Goal: Check status: Check status

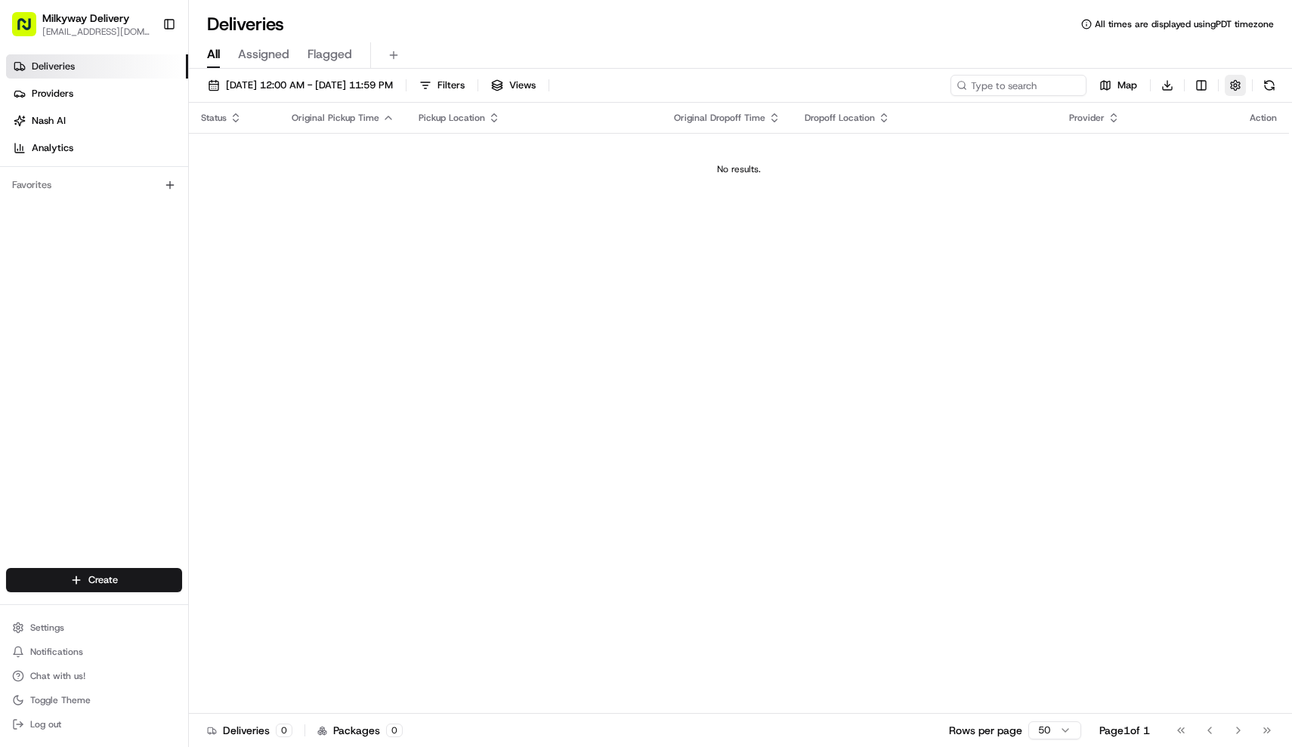
click at [1229, 81] on button "button" at bounding box center [1235, 85] width 21 height 21
click at [1229, 141] on html "Milkyway Delivery farmon@milkywayxpress.com Toggle Sidebar Deliveries Providers…" at bounding box center [646, 373] width 1292 height 747
click at [801, 321] on html "Milkyway Delivery farmon@milkywayxpress.com Toggle Sidebar Deliveries Providers…" at bounding box center [646, 373] width 1292 height 747
click at [393, 91] on span "[DATE] 12:00 AM - [DATE] 11:59 PM" at bounding box center [309, 86] width 167 height 14
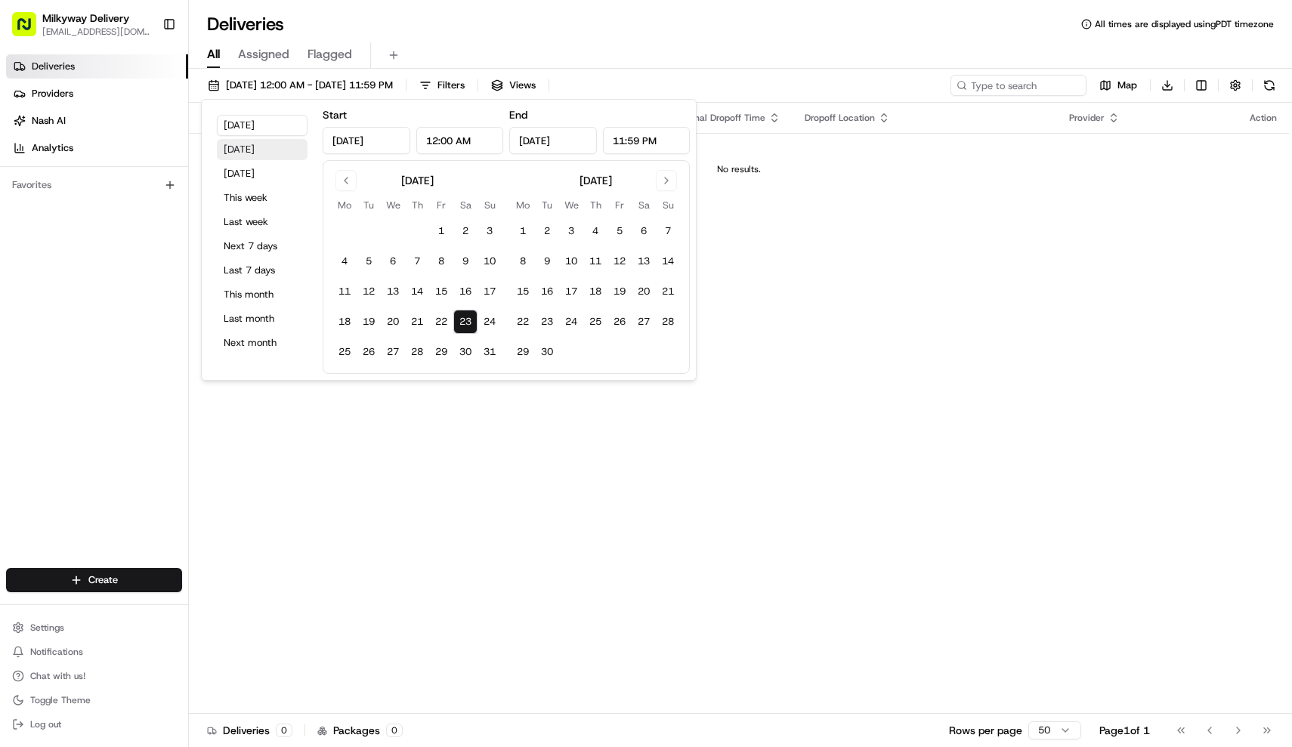
click at [256, 158] on button "Yesterday" at bounding box center [262, 149] width 91 height 21
type input "Aug 22, 2025"
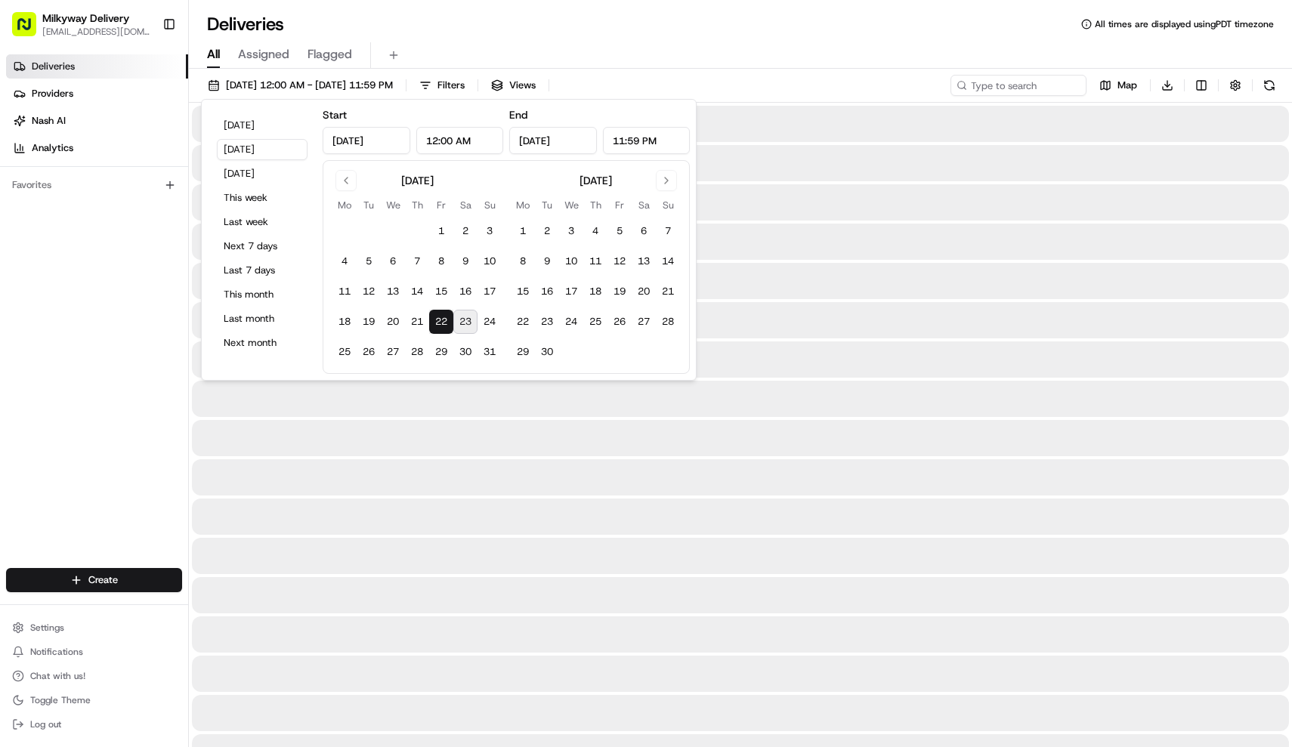
click at [789, 27] on div "Deliveries All times are displayed using PDT timezone" at bounding box center [740, 24] width 1103 height 24
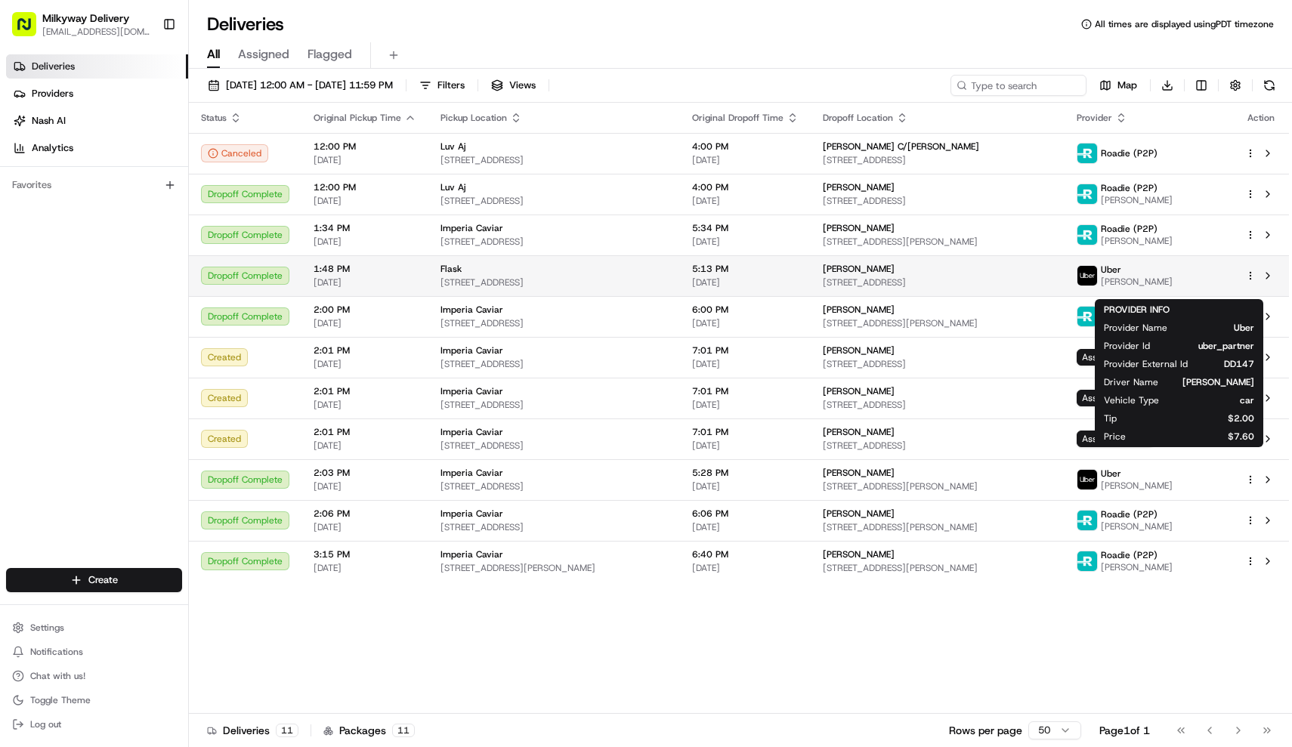
click at [1173, 288] on span "Vladislav S." at bounding box center [1137, 282] width 72 height 12
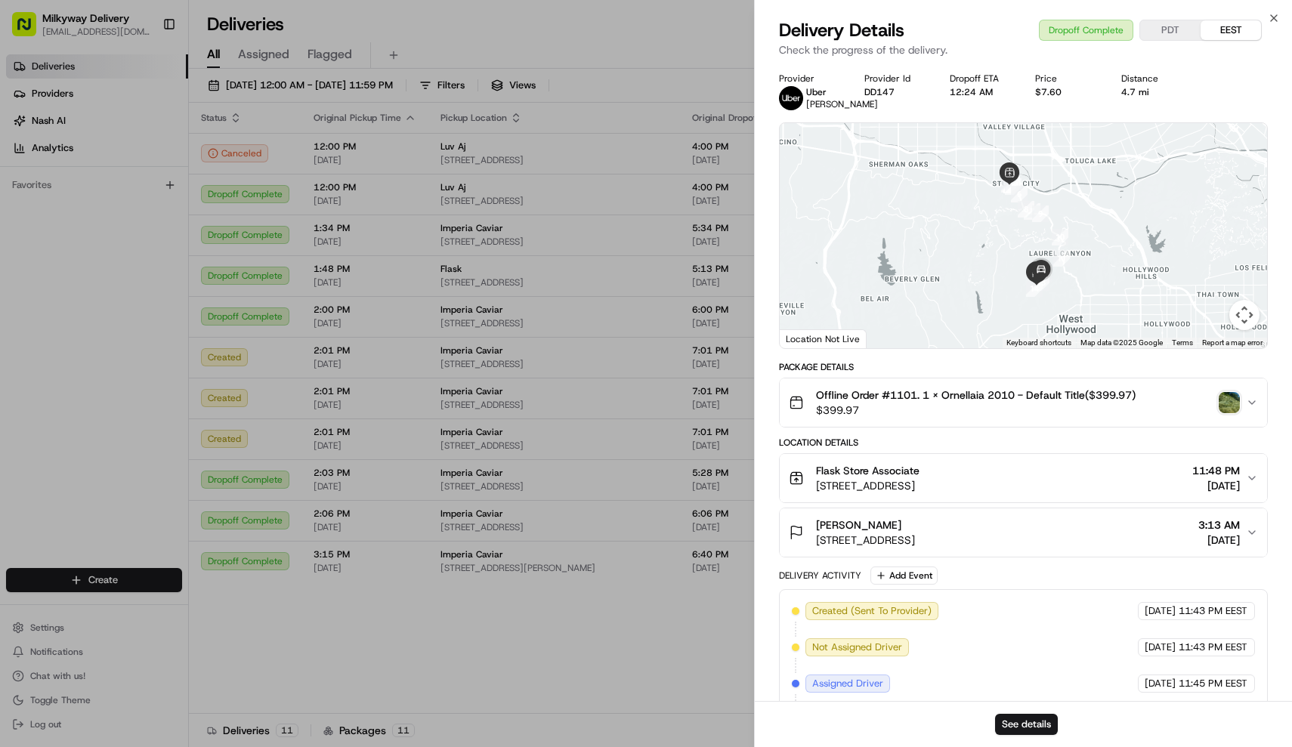
click at [1229, 413] on img "button" at bounding box center [1229, 402] width 21 height 21
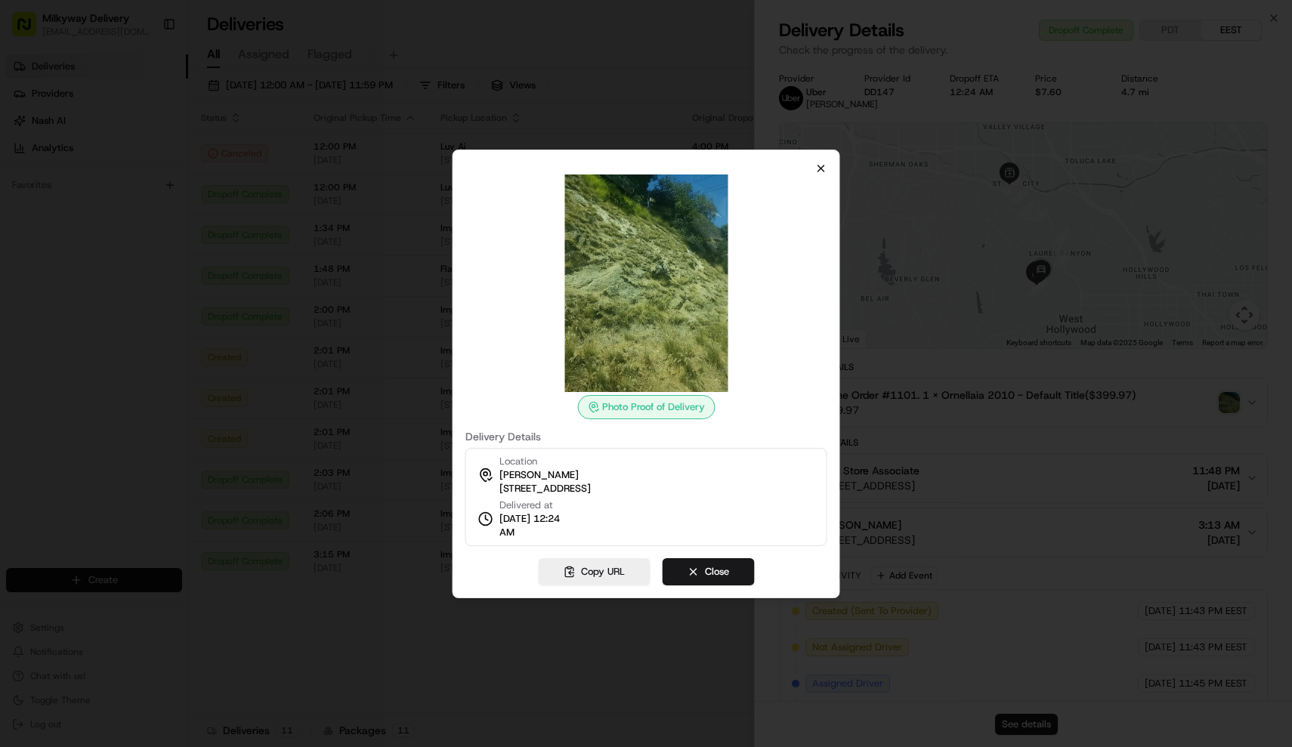
click at [822, 170] on icon "button" at bounding box center [821, 168] width 12 height 12
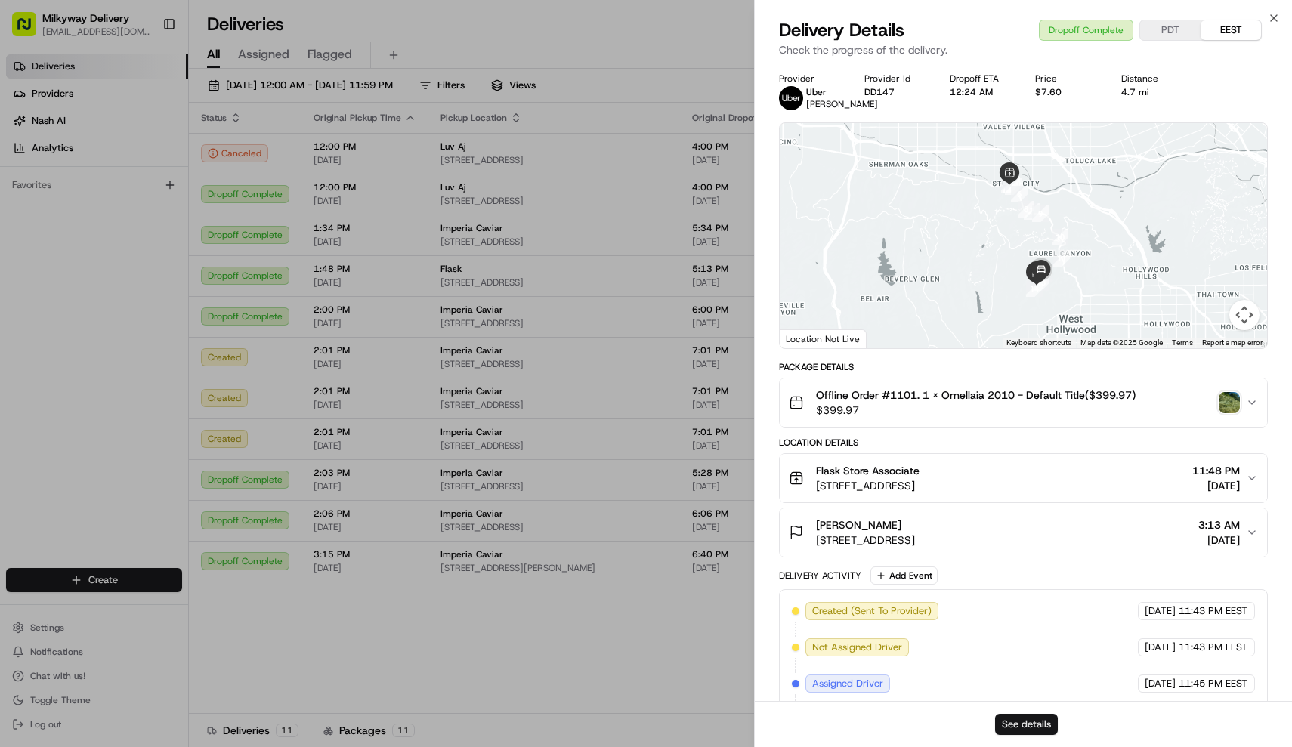
click at [1037, 718] on button "See details" at bounding box center [1026, 724] width 63 height 21
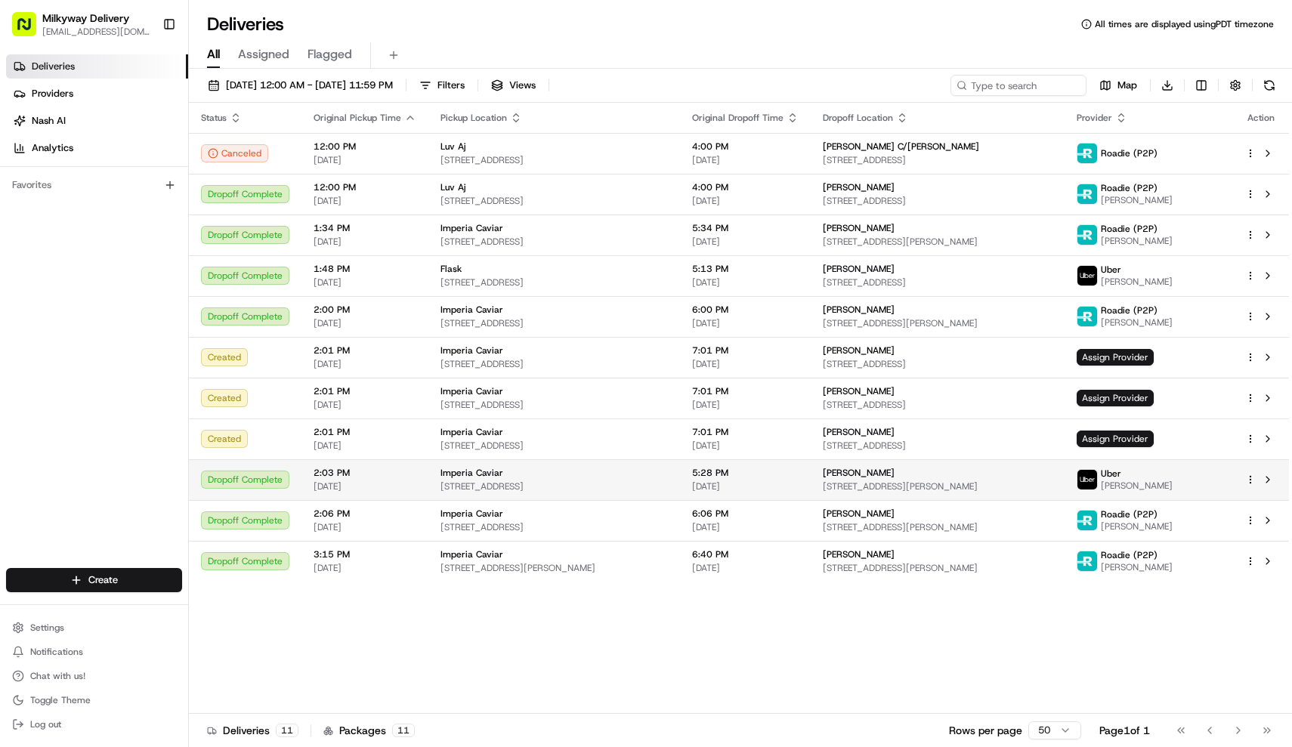
click at [461, 500] on td "Imperia Caviar 2522 Humboldt St, Los Angeles, CA 90031, USA" at bounding box center [554, 479] width 252 height 41
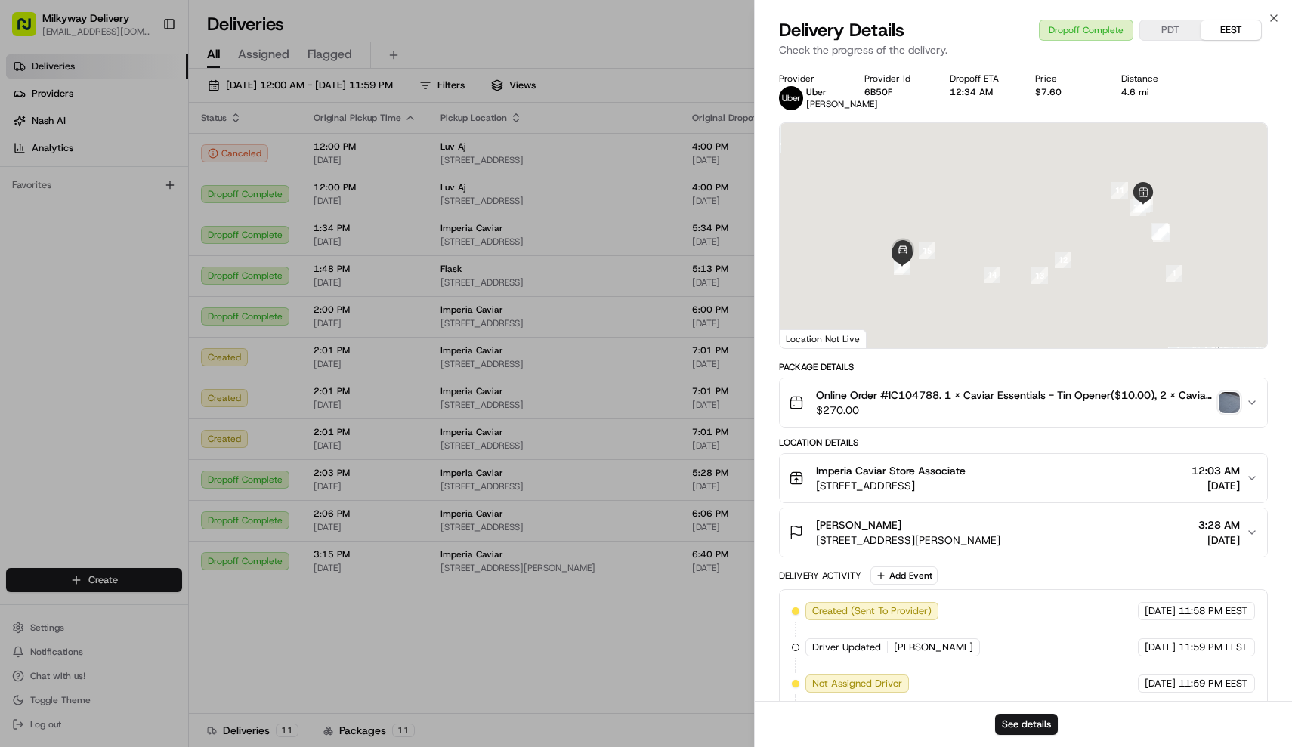
click at [1230, 407] on img "button" at bounding box center [1229, 402] width 21 height 21
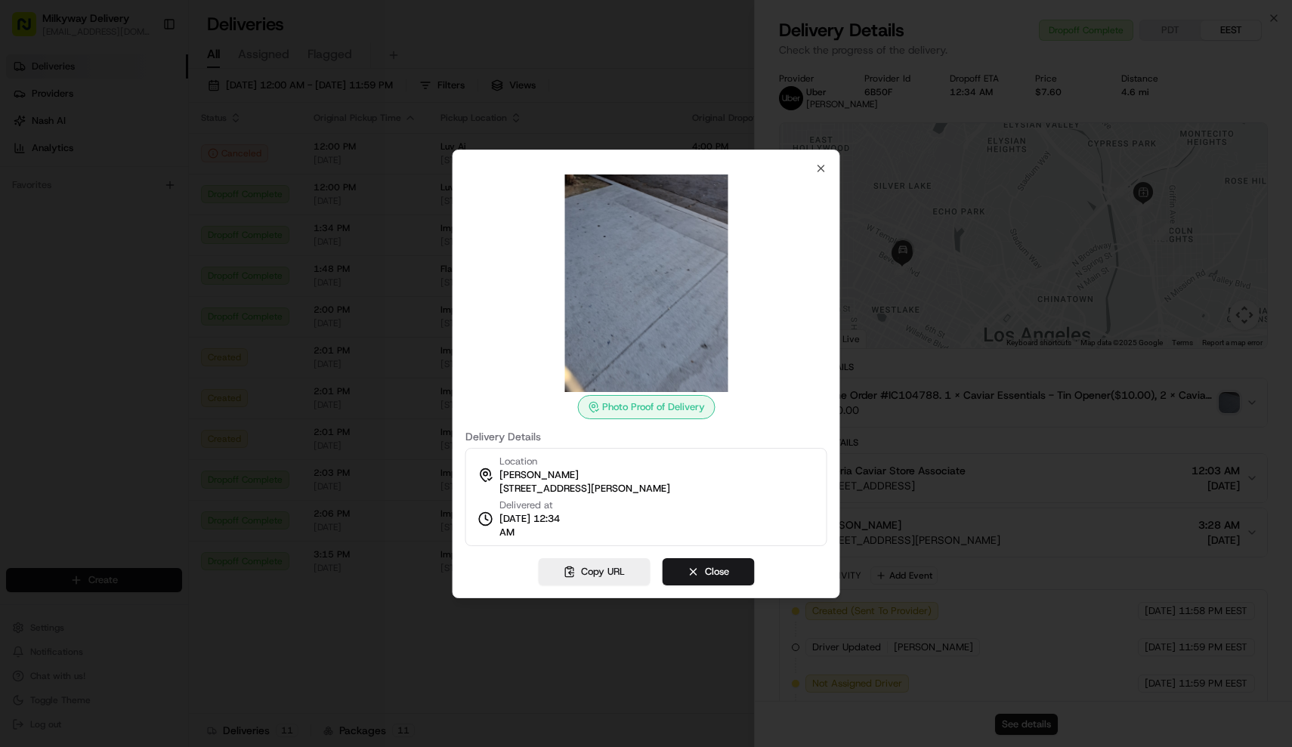
click at [1192, 450] on div at bounding box center [646, 373] width 1292 height 747
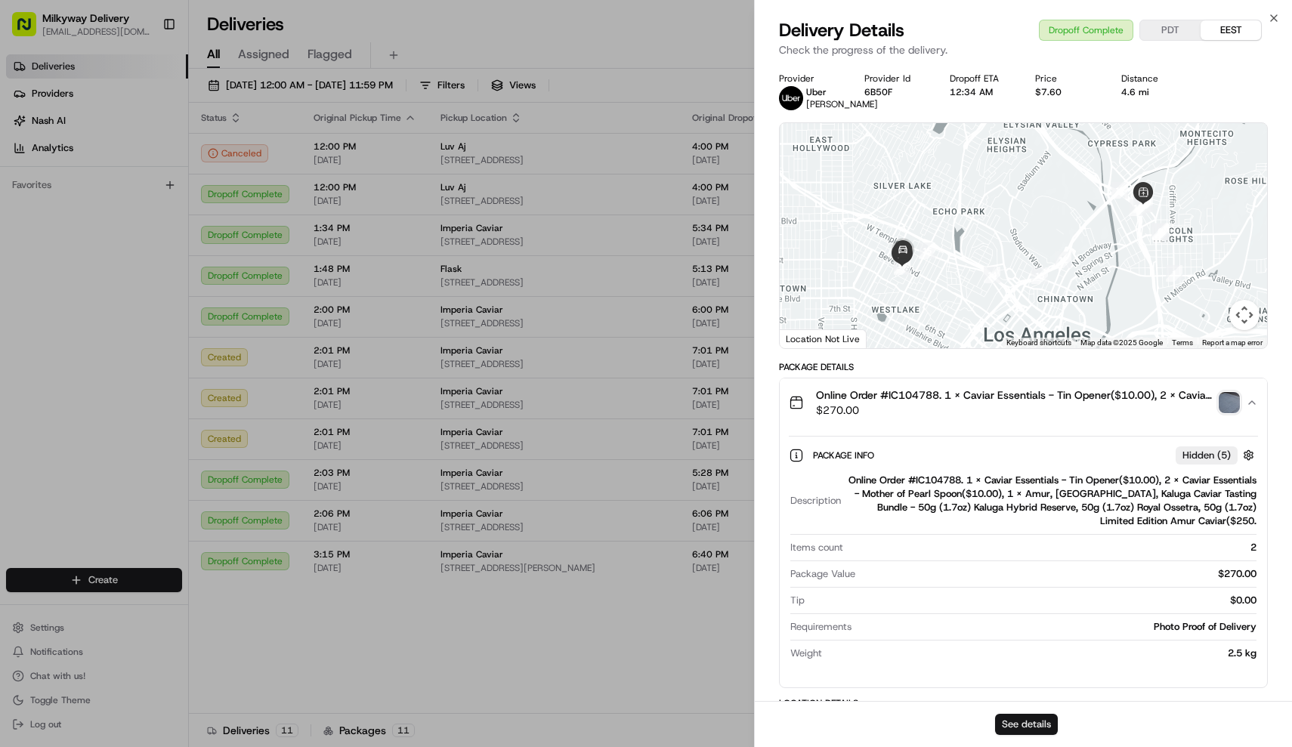
click at [1018, 724] on button "See details" at bounding box center [1026, 724] width 63 height 21
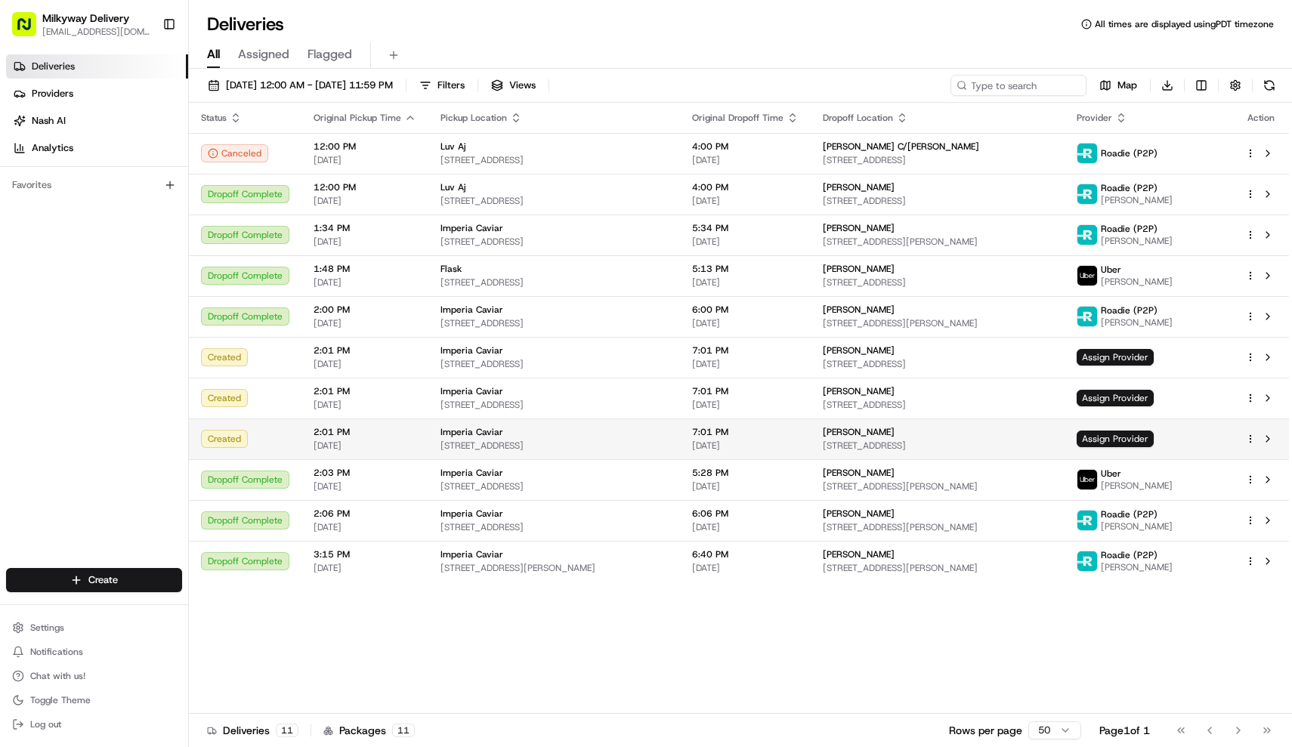
click at [495, 452] on span "[STREET_ADDRESS]" at bounding box center [553, 446] width 227 height 12
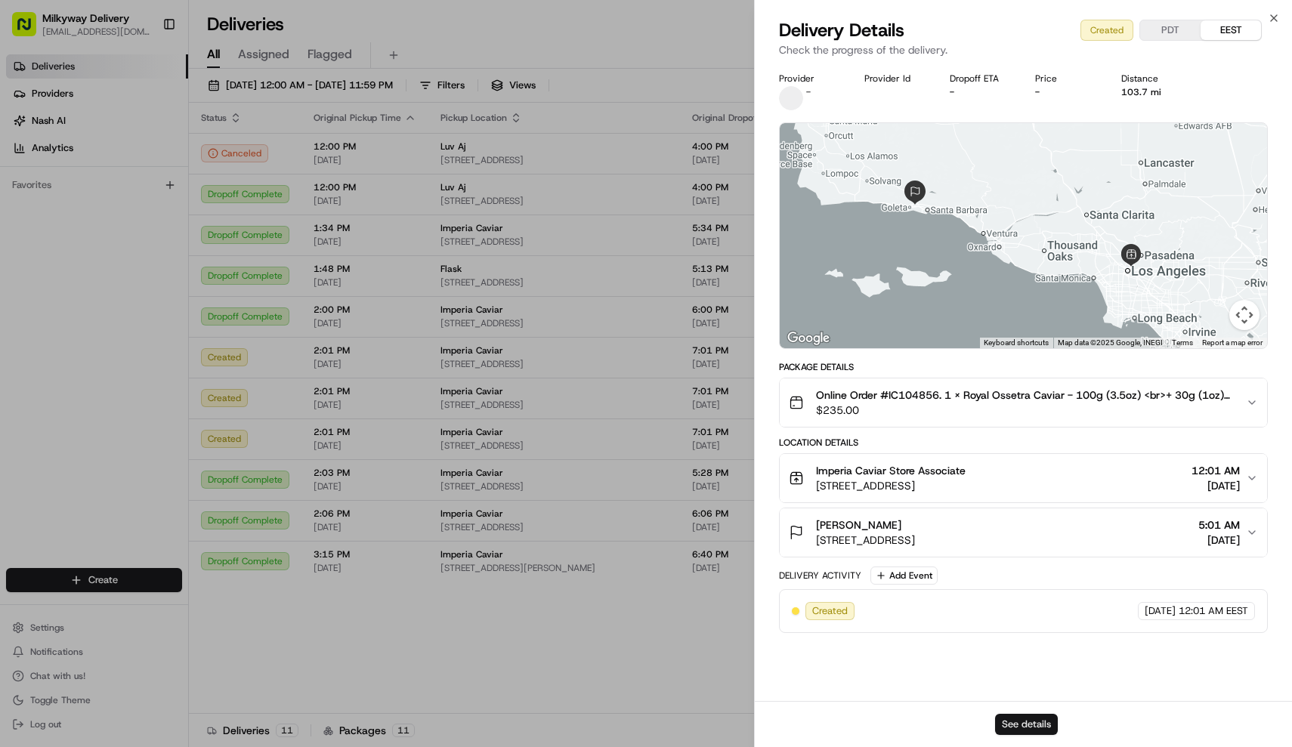
click at [1036, 726] on button "See details" at bounding box center [1026, 724] width 63 height 21
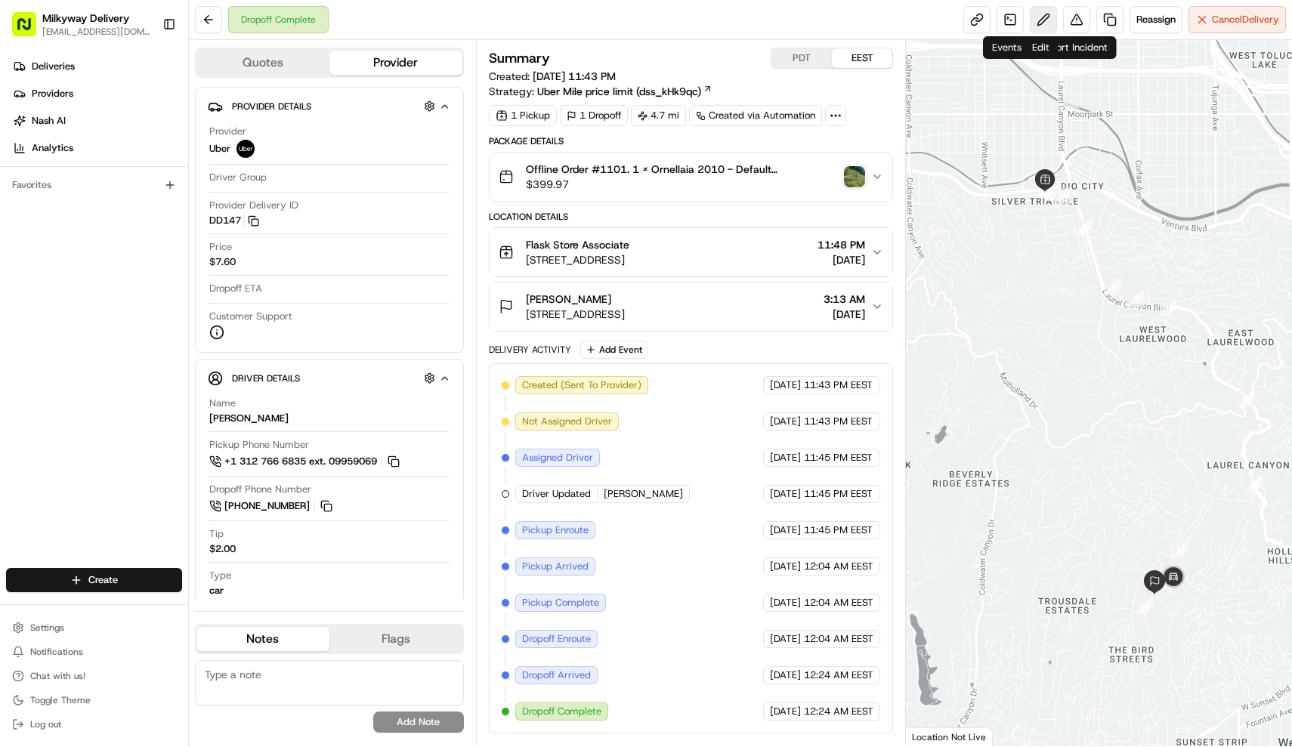
click at [1046, 21] on button at bounding box center [1043, 19] width 27 height 27
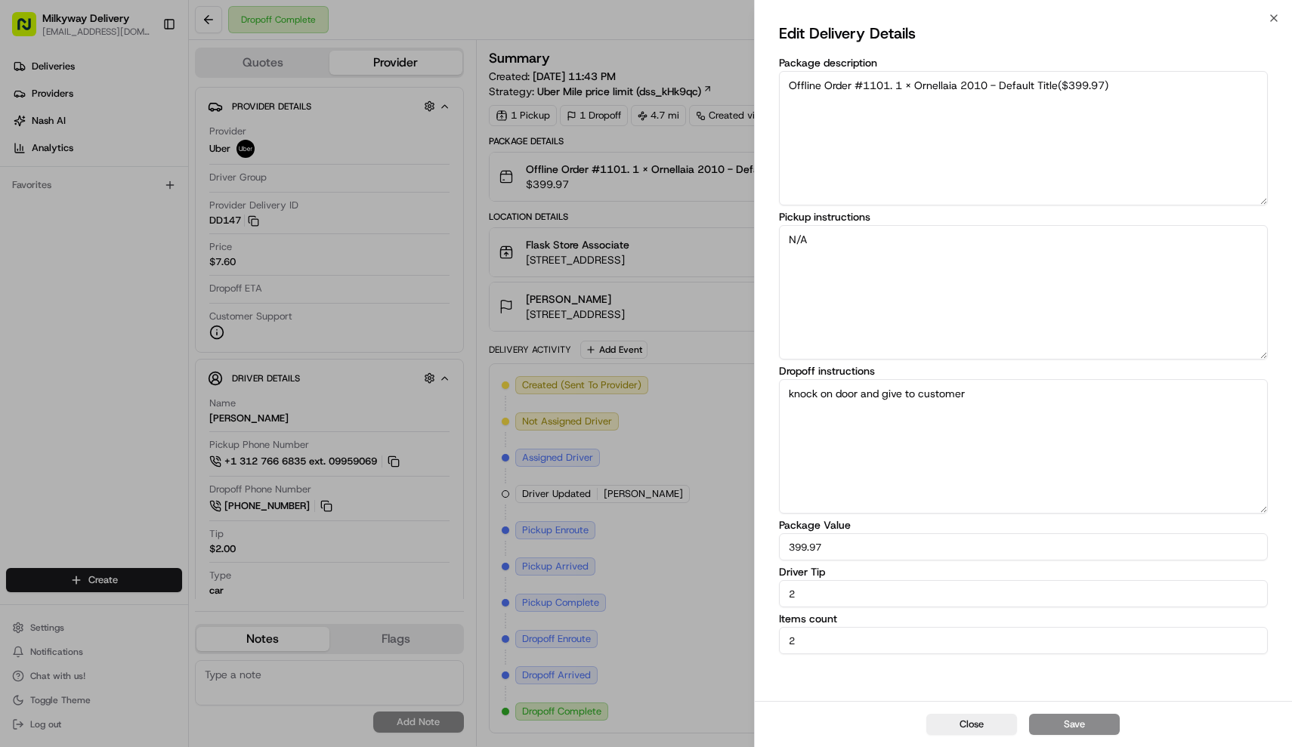
click at [853, 603] on input "2" at bounding box center [1024, 593] width 490 height 27
type input "0"
click at [1083, 726] on button "Save" at bounding box center [1074, 724] width 91 height 21
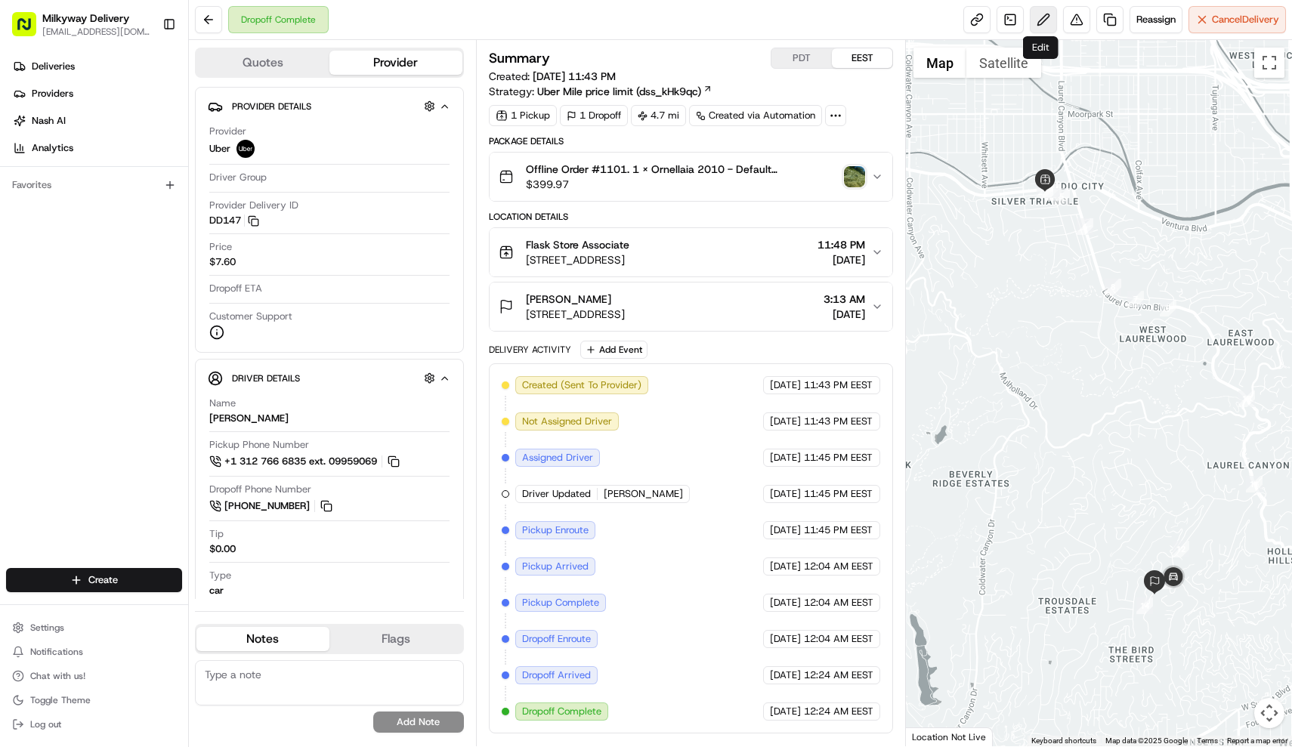
click at [1038, 24] on button at bounding box center [1043, 19] width 27 height 27
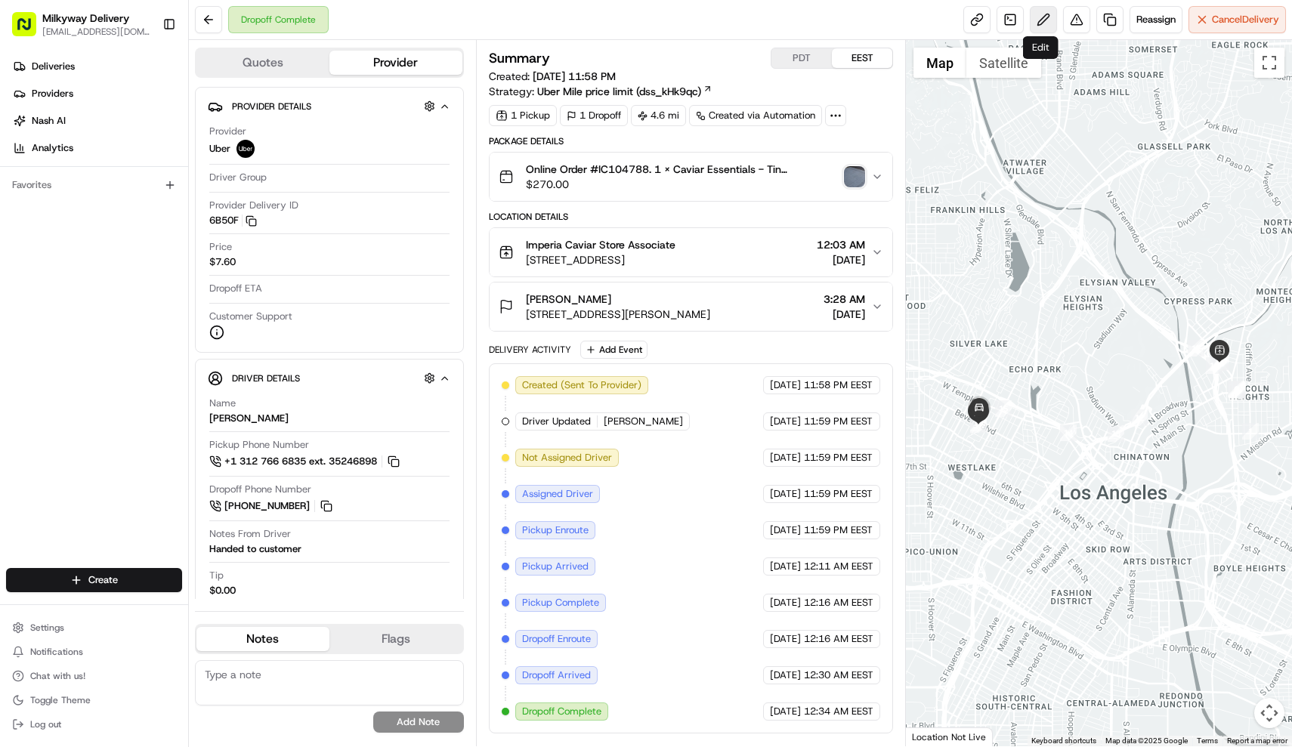
click at [1038, 20] on button at bounding box center [1043, 19] width 27 height 27
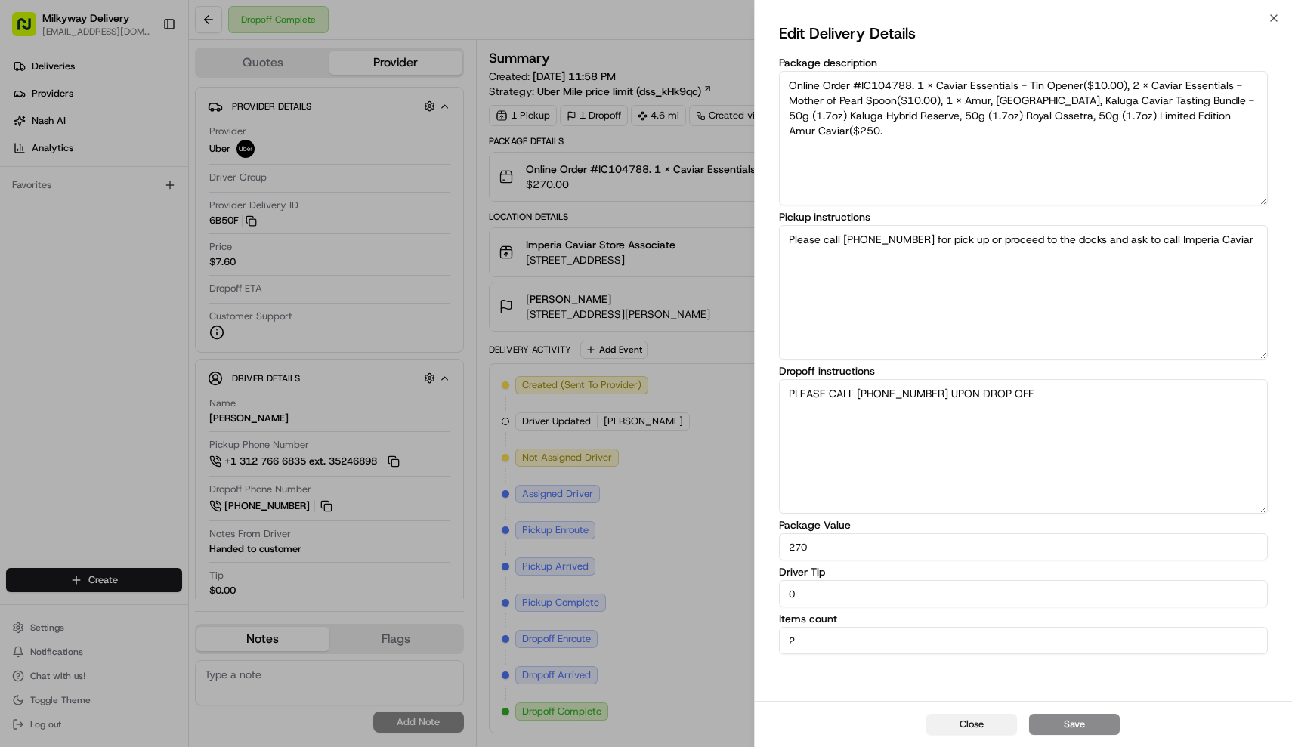
click at [977, 725] on button "Close" at bounding box center [971, 724] width 91 height 21
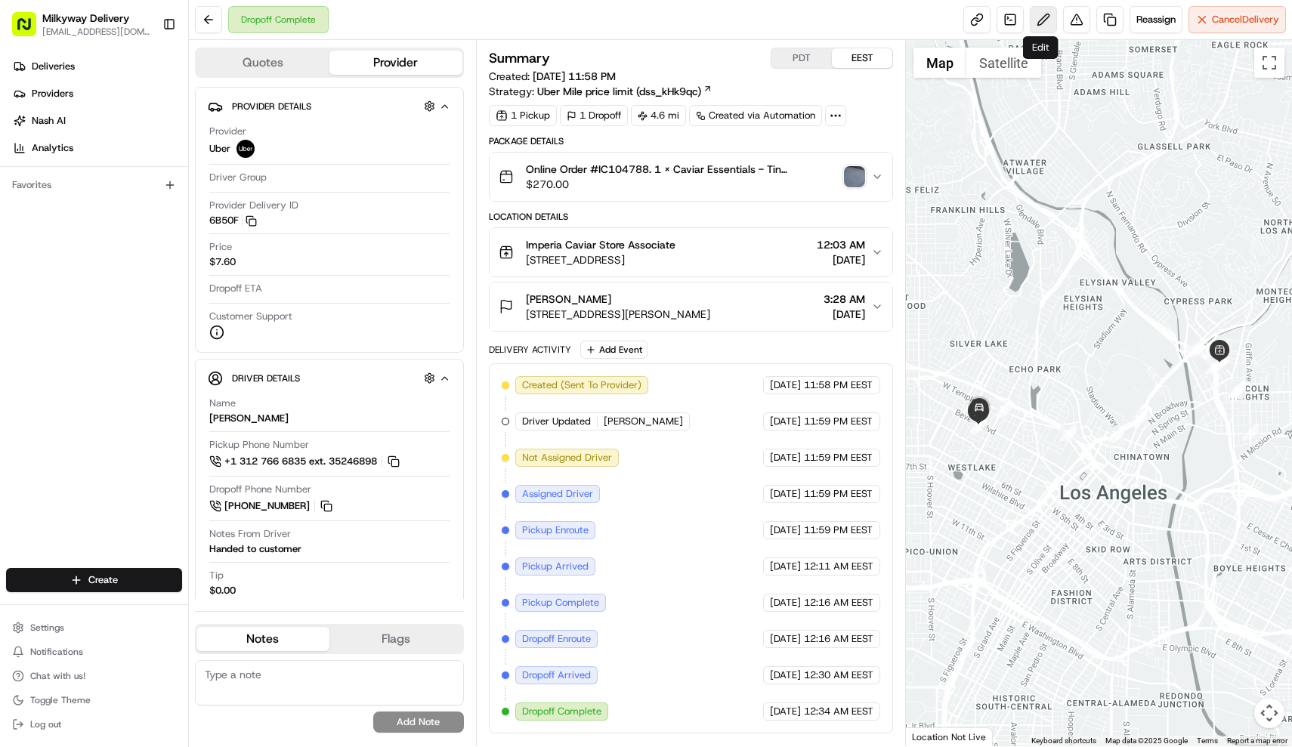
click at [1045, 23] on button at bounding box center [1043, 19] width 27 height 27
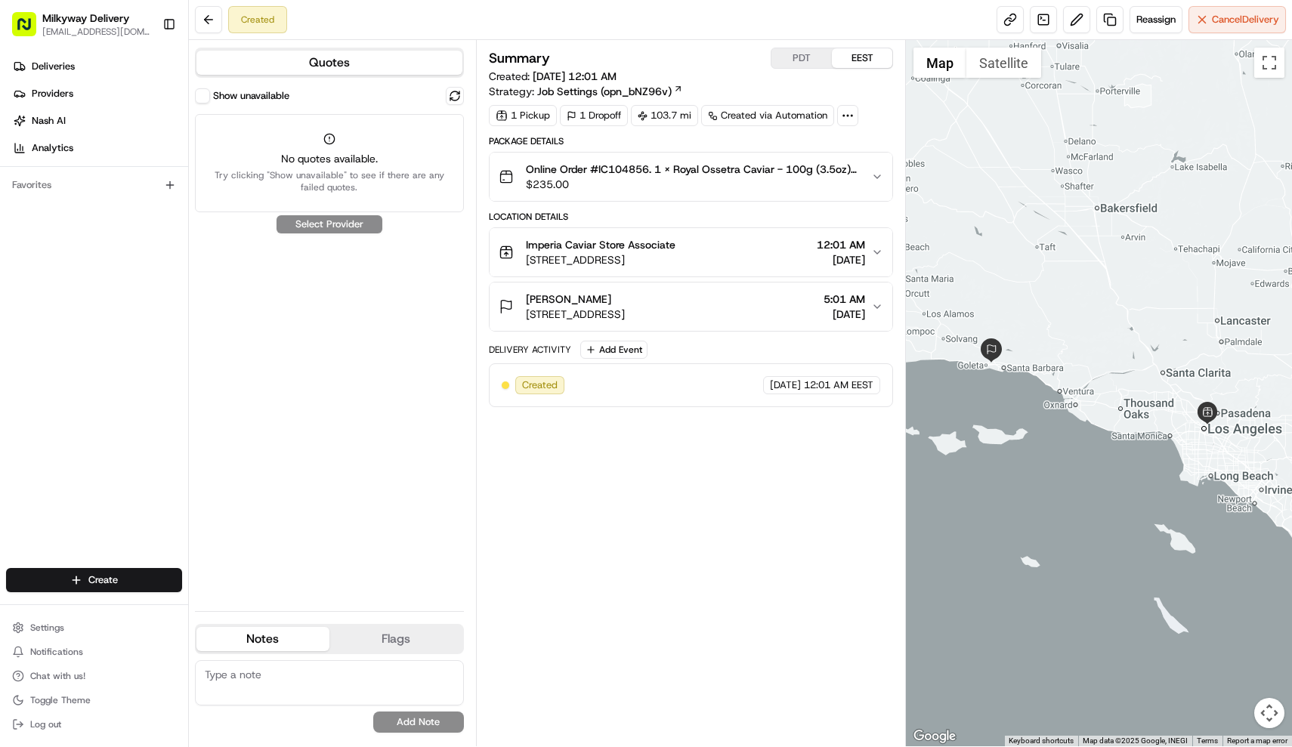
click at [269, 97] on label "Show unavailable" at bounding box center [251, 96] width 76 height 14
click at [210, 97] on button "Show unavailable" at bounding box center [202, 95] width 15 height 15
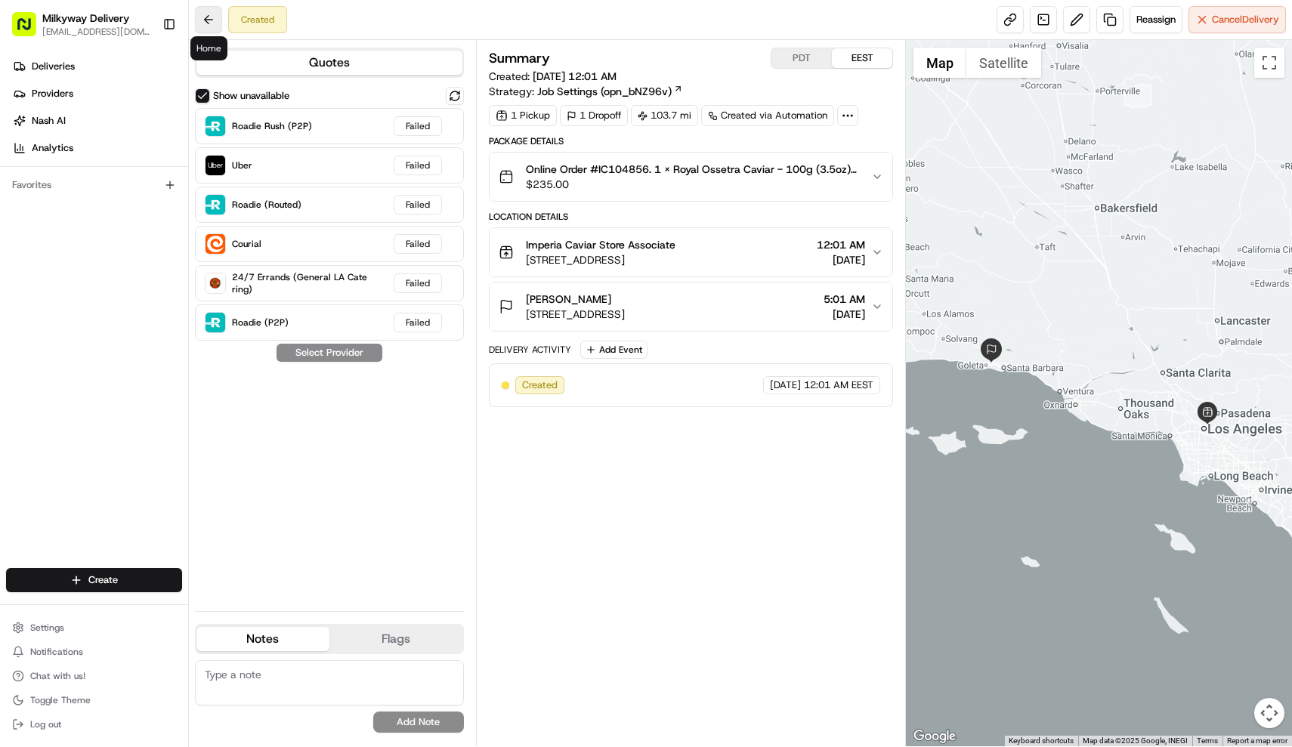
click at [203, 18] on button at bounding box center [208, 19] width 27 height 27
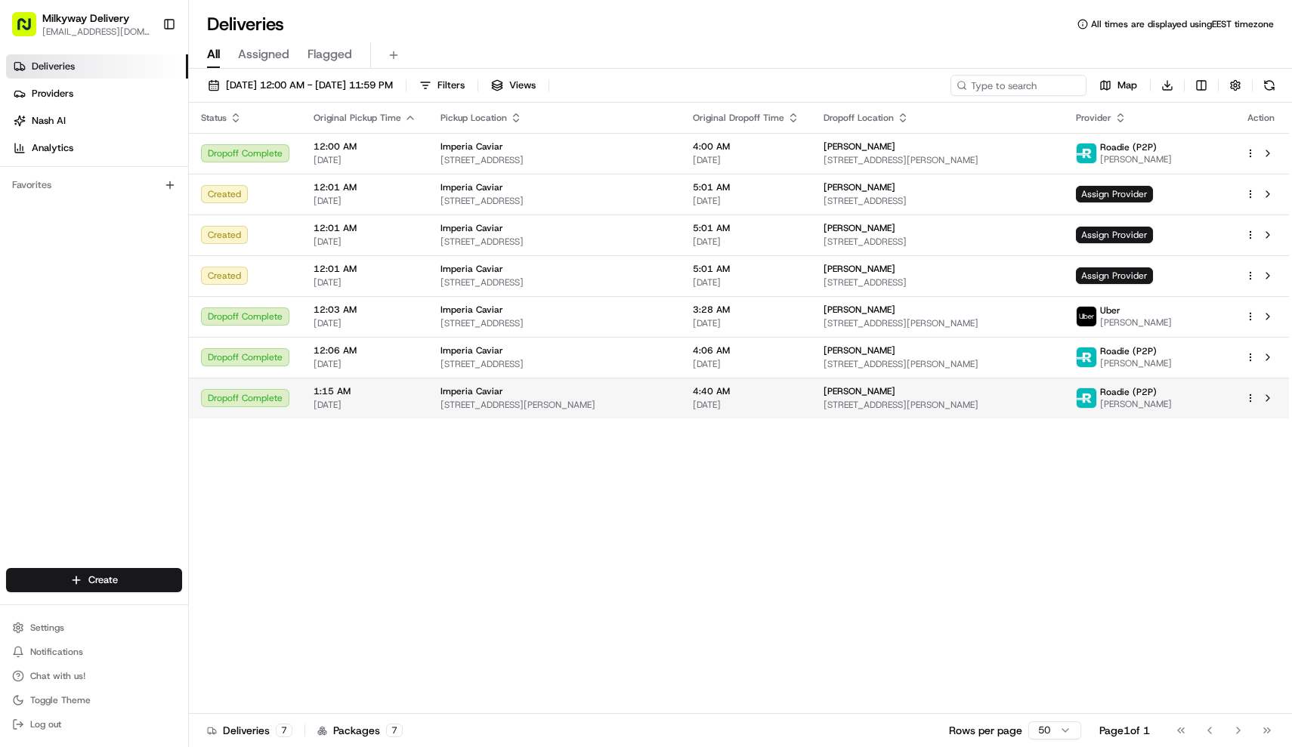
click at [560, 419] on td "Imperia Caviar [STREET_ADDRESS][PERSON_NAME]" at bounding box center [554, 398] width 252 height 41
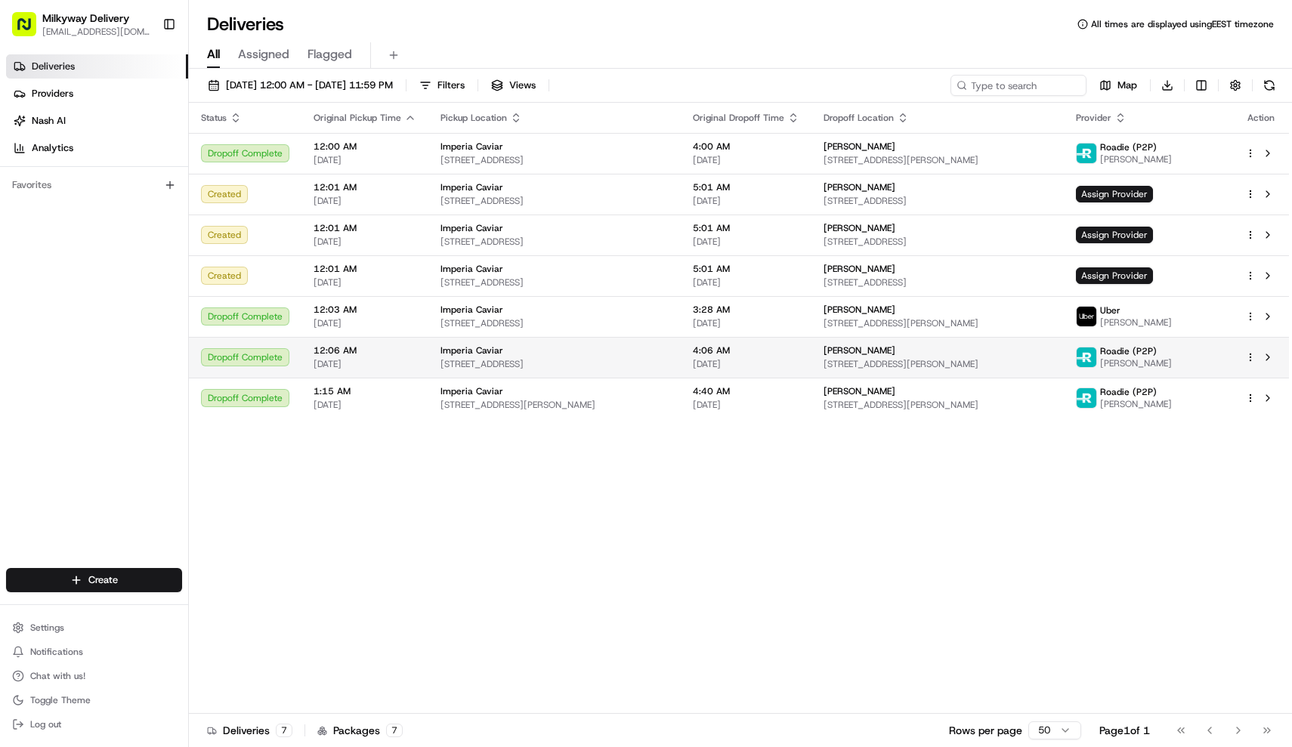
click at [553, 363] on span "[STREET_ADDRESS]" at bounding box center [554, 364] width 228 height 12
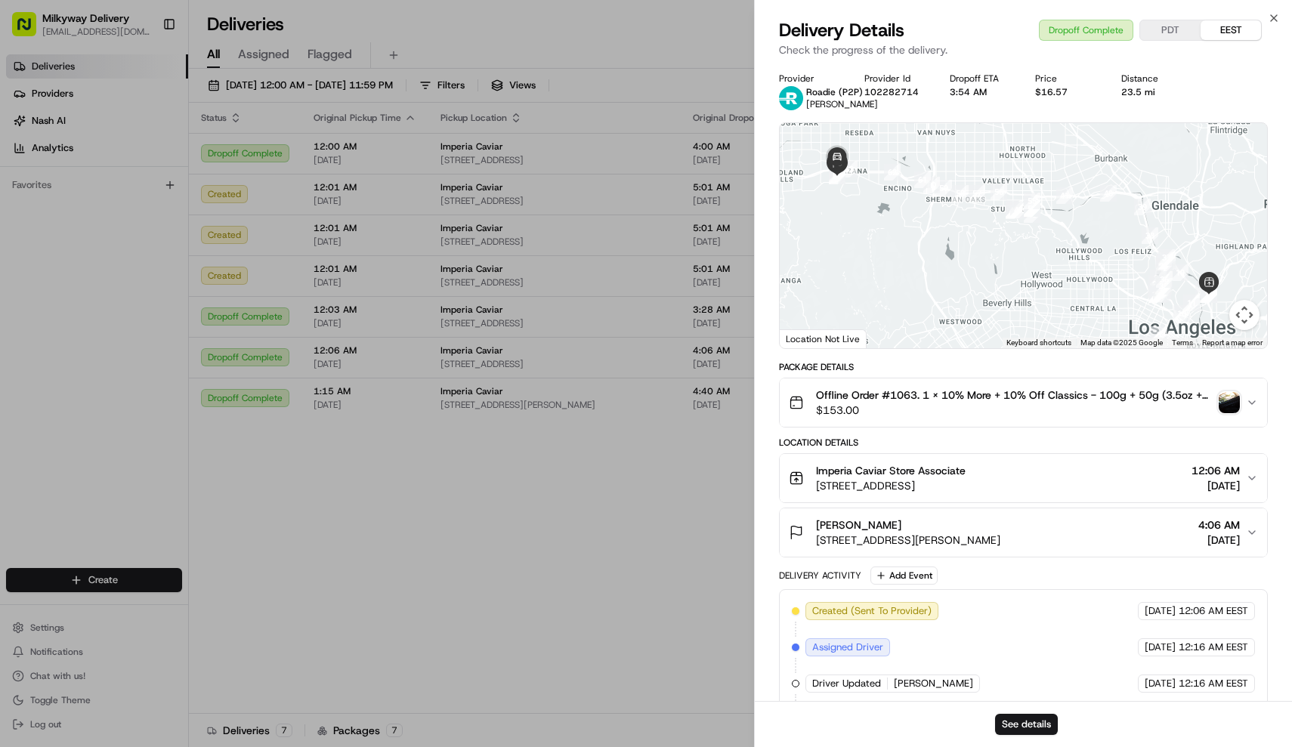
click at [922, 403] on span "Offline Order #1063. 1 x 10% More + 10% Off Classics - 100g + 50g (3.5oz + 1.7o…" at bounding box center [1014, 395] width 397 height 15
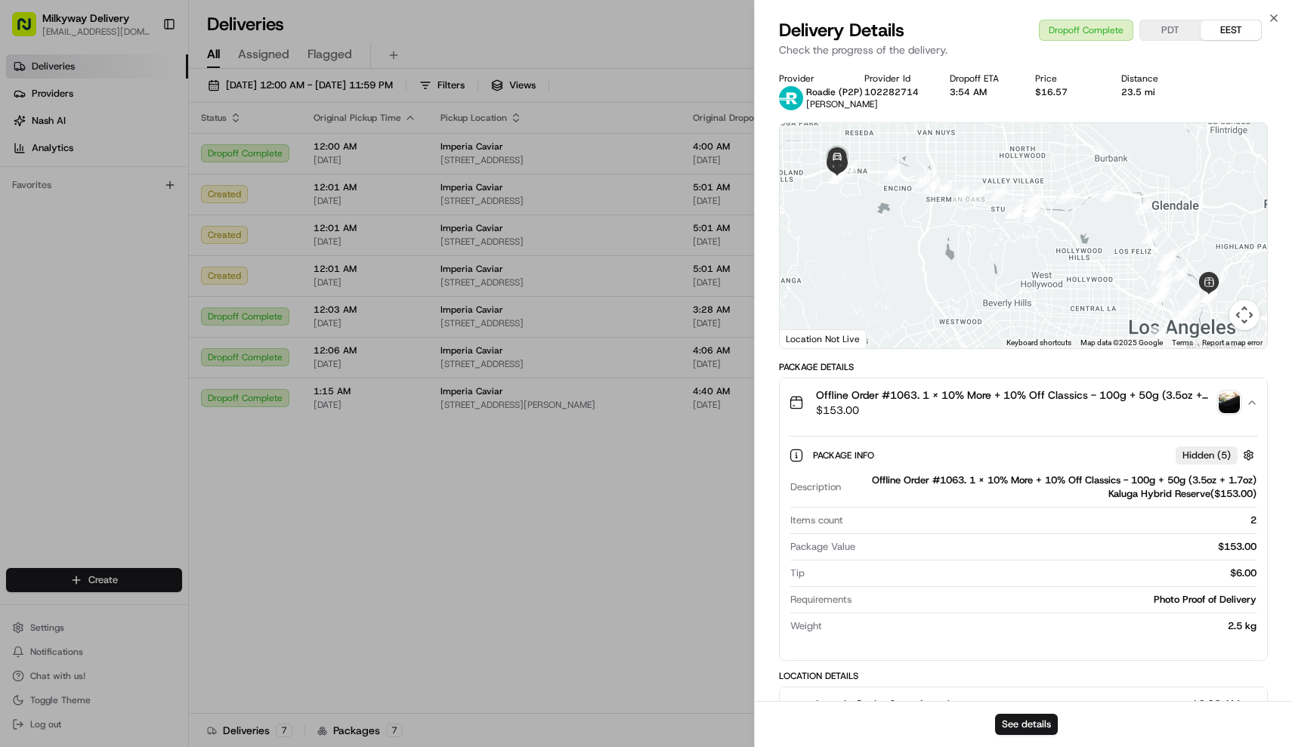
click at [922, 403] on span "Offline Order #1063. 1 x 10% More + 10% Off Classics - 100g + 50g (3.5oz + 1.7o…" at bounding box center [1014, 395] width 397 height 15
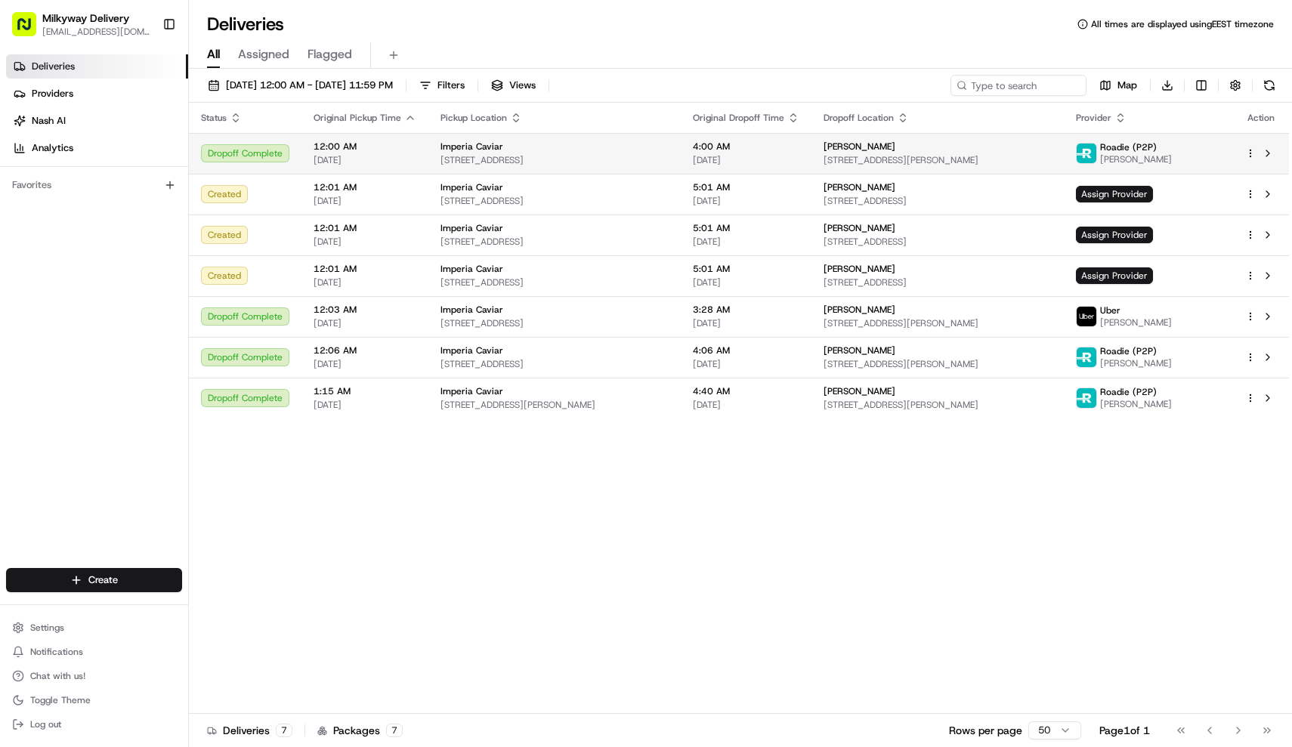
click at [548, 158] on span "[STREET_ADDRESS]" at bounding box center [554, 160] width 228 height 12
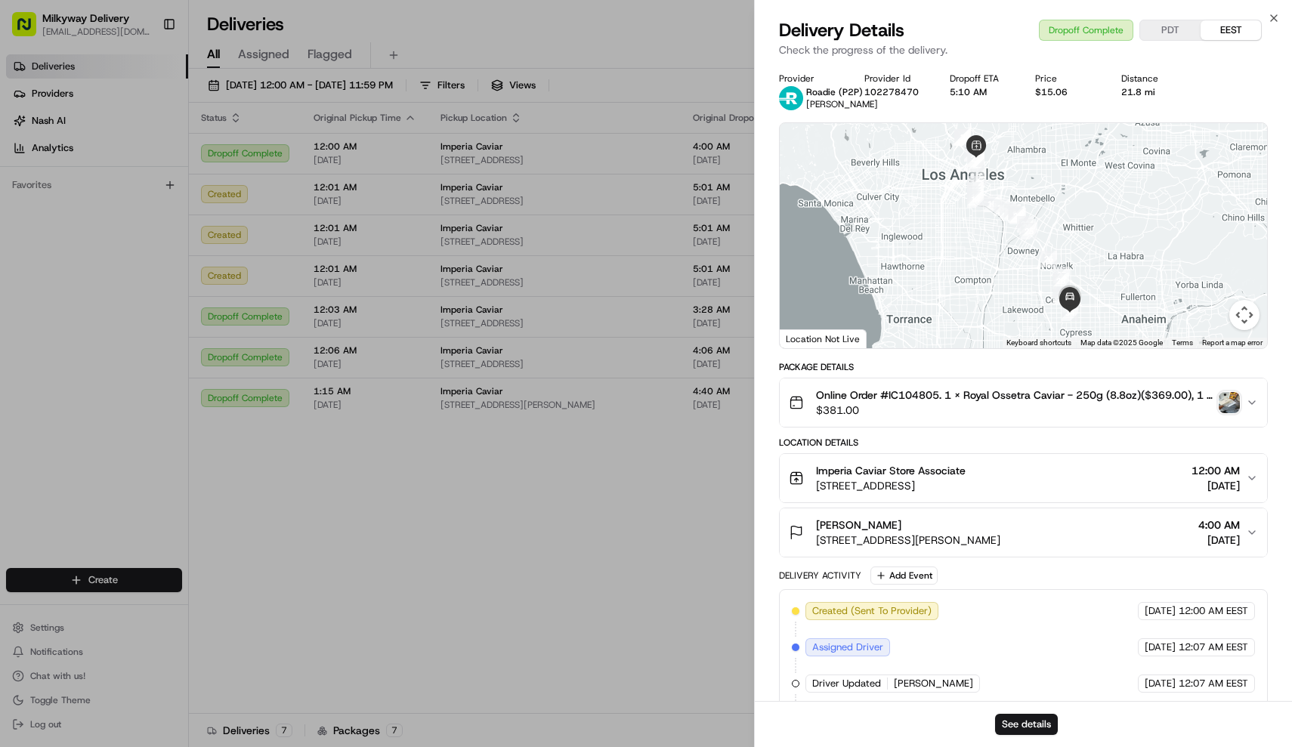
click at [1046, 397] on span "Online Order #IC104805. 1 x Royal Ossetra Caviar - 250g (8.8oz)($369.00), 1 x C…" at bounding box center [1014, 395] width 397 height 15
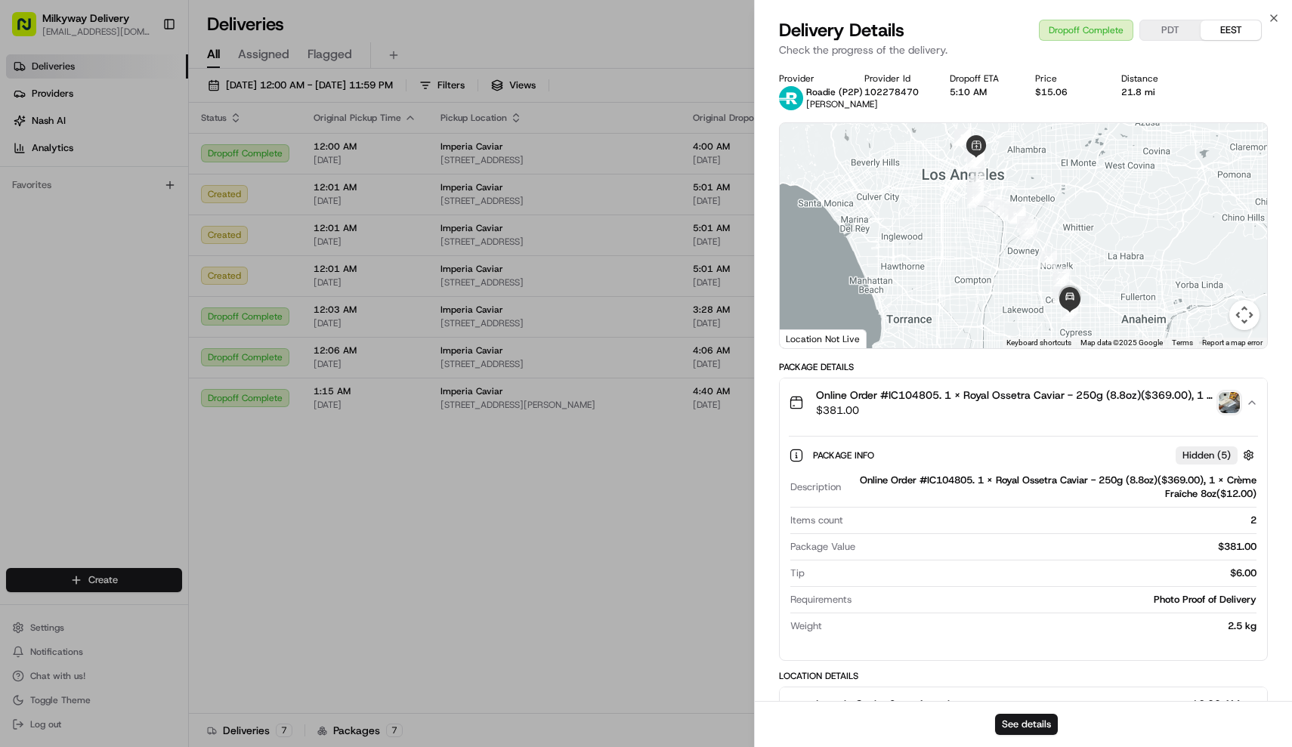
click at [1046, 397] on span "Online Order #IC104805. 1 x Royal Ossetra Caviar - 250g (8.8oz)($369.00), 1 x C…" at bounding box center [1014, 395] width 397 height 15
